Goal: Check status: Check status

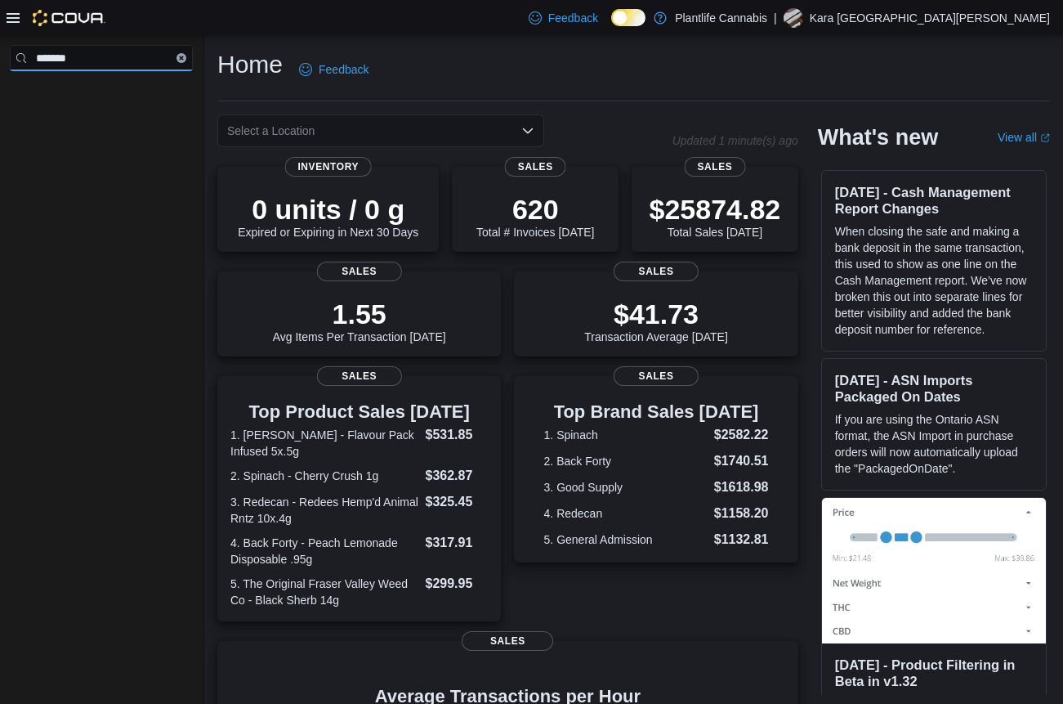
click at [93, 60] on input "*******" at bounding box center [101, 58] width 183 height 26
click at [88, 73] on div "*******" at bounding box center [101, 79] width 196 height 82
click at [48, 171] on span "Reports" at bounding box center [46, 177] width 34 height 13
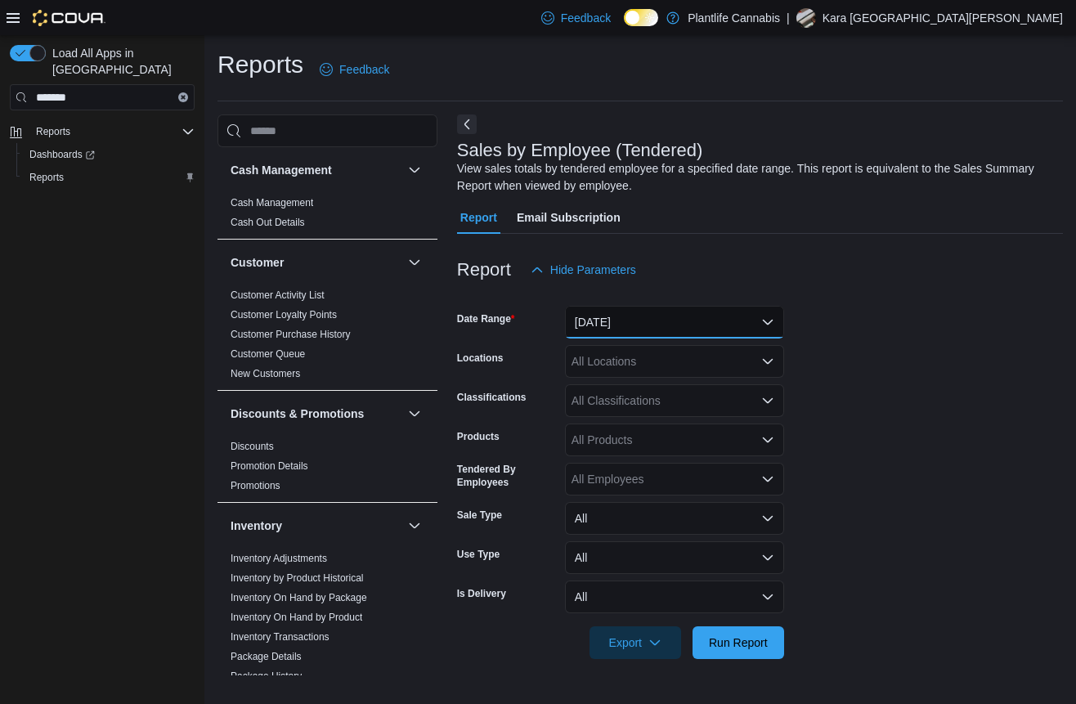
click at [606, 331] on button "[DATE]" at bounding box center [674, 322] width 219 height 33
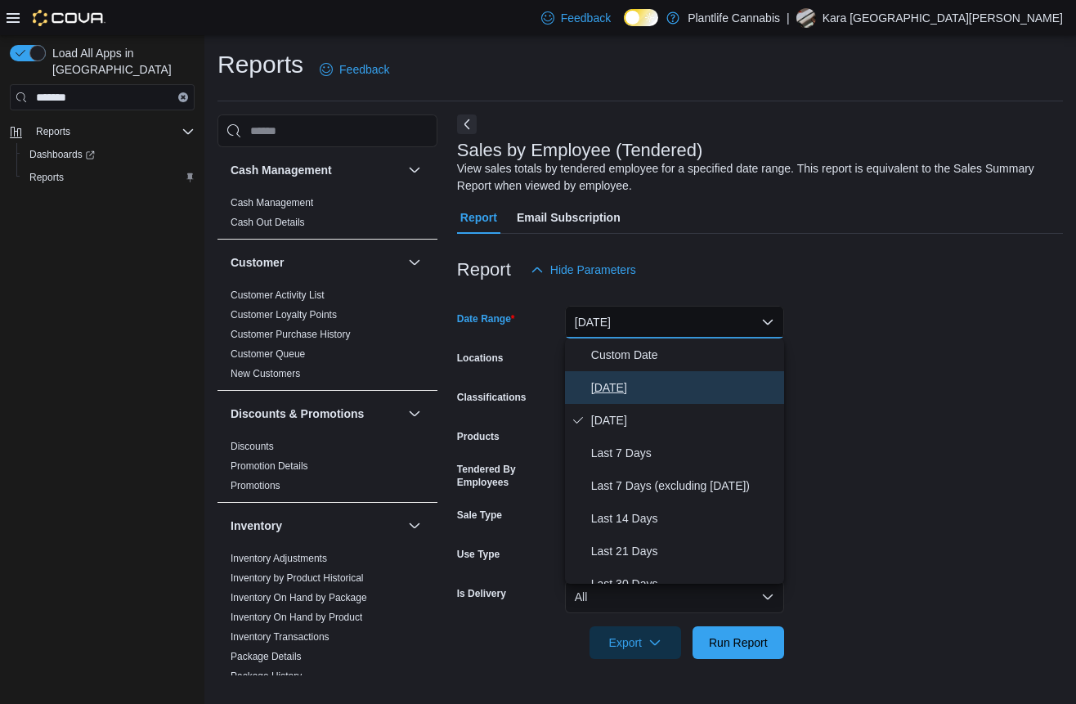
click at [609, 387] on span "[DATE]" at bounding box center [684, 388] width 186 height 20
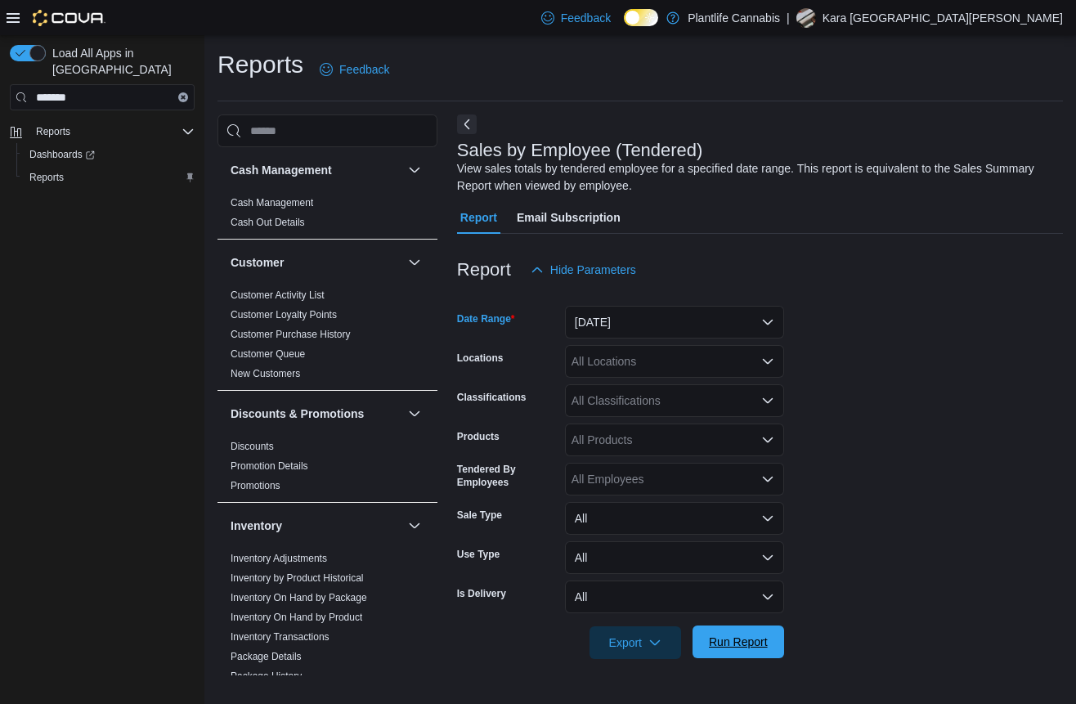
click at [727, 646] on span "Run Report" at bounding box center [738, 641] width 59 height 16
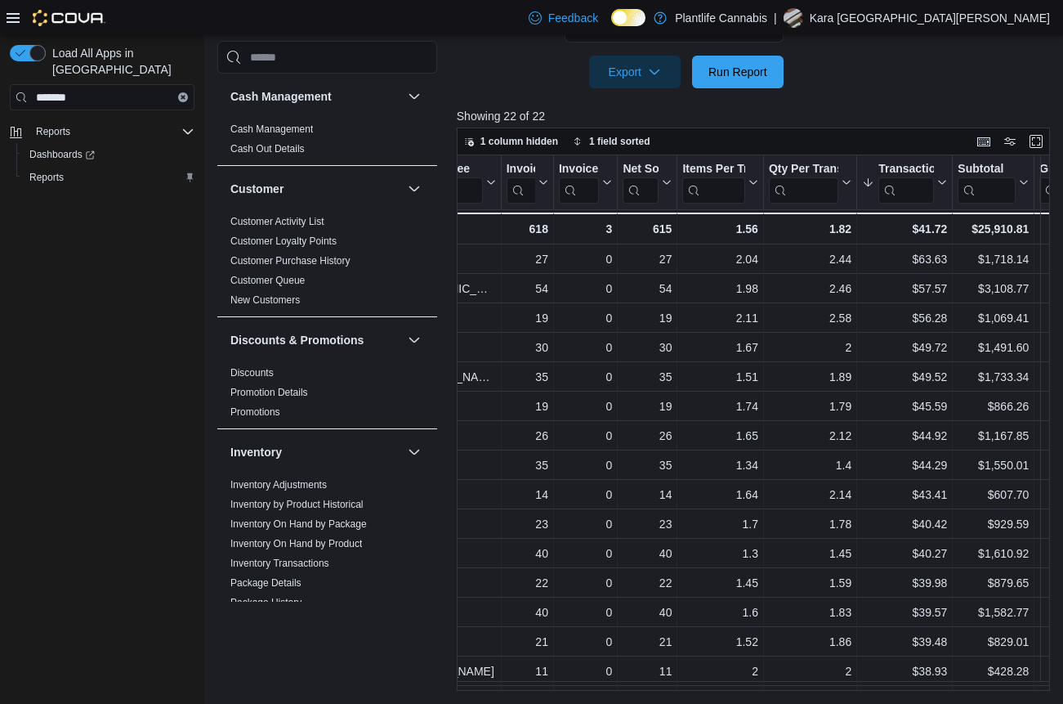
scroll to position [210, 101]
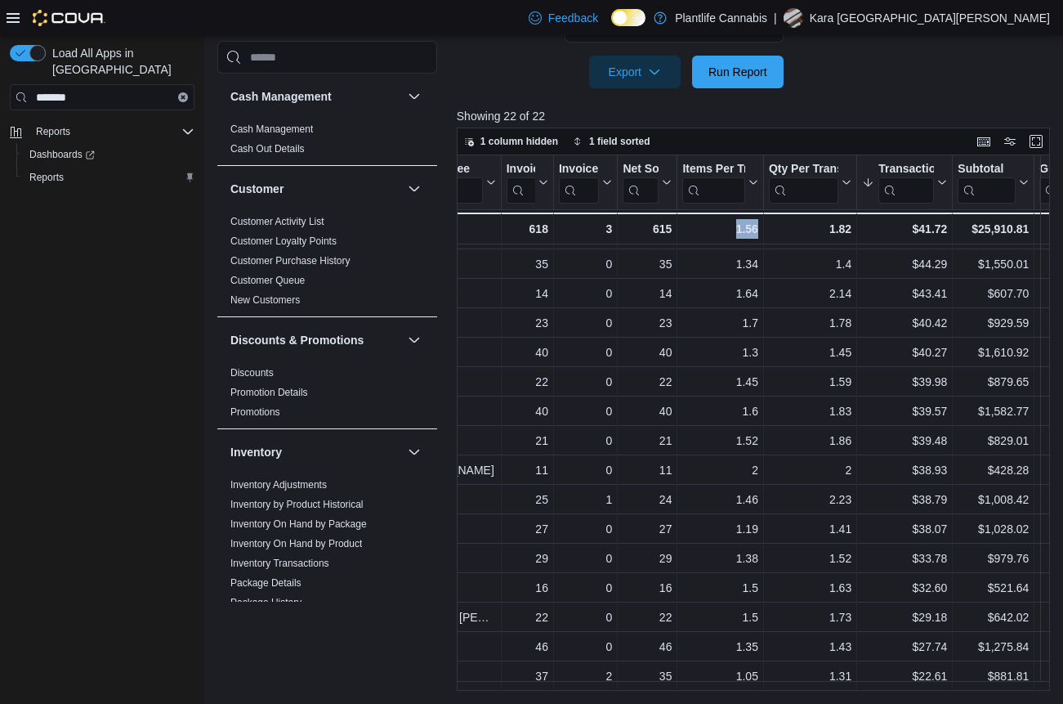
drag, startPoint x: 632, startPoint y: 692, endPoint x: 714, endPoint y: 686, distance: 82.8
click at [714, 686] on div "Reports Feedback Cash Management Cash Management Cash Out Details Customer Cust…" at bounding box center [636, 84] width 865 height 1239
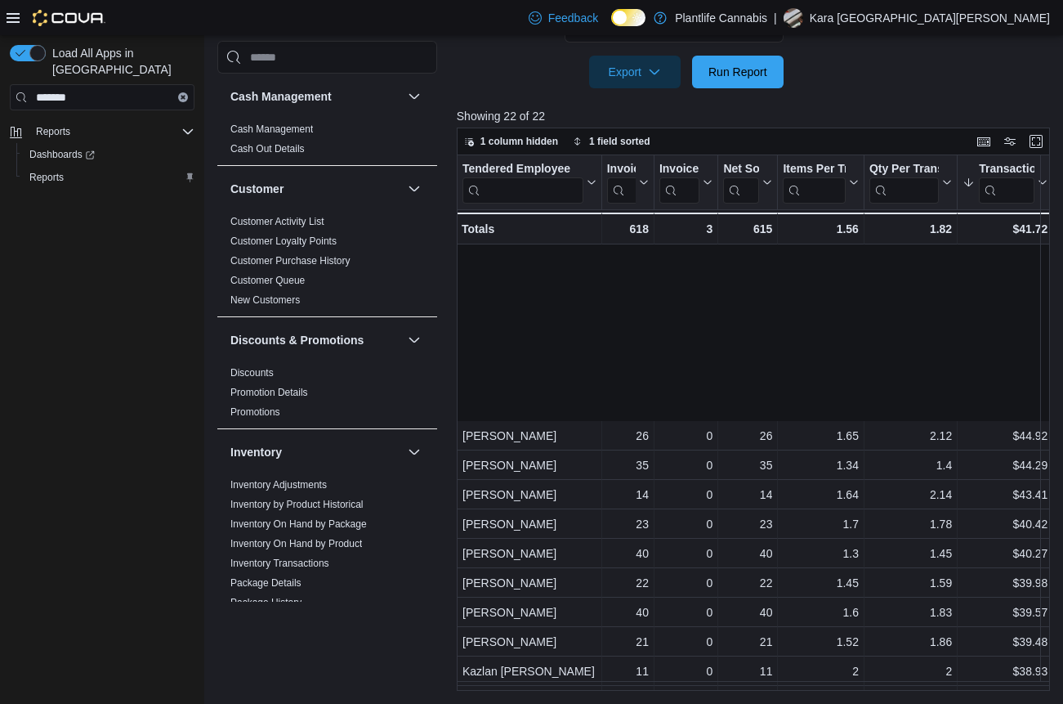
scroll to position [210, 0]
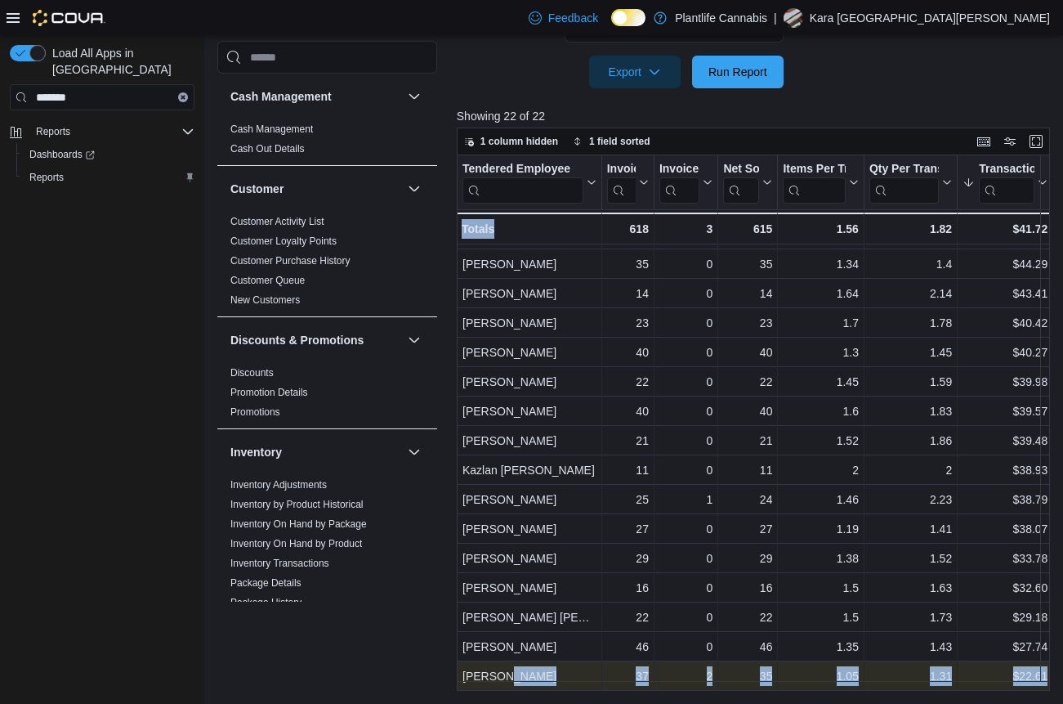
drag, startPoint x: 592, startPoint y: 690, endPoint x: 501, endPoint y: 655, distance: 97.0
click at [503, 672] on div "Tendered Employee Click to view column header actions Invoices Sold Click to vi…" at bounding box center [757, 422] width 600 height 535
